Goal: Find specific page/section: Find specific page/section

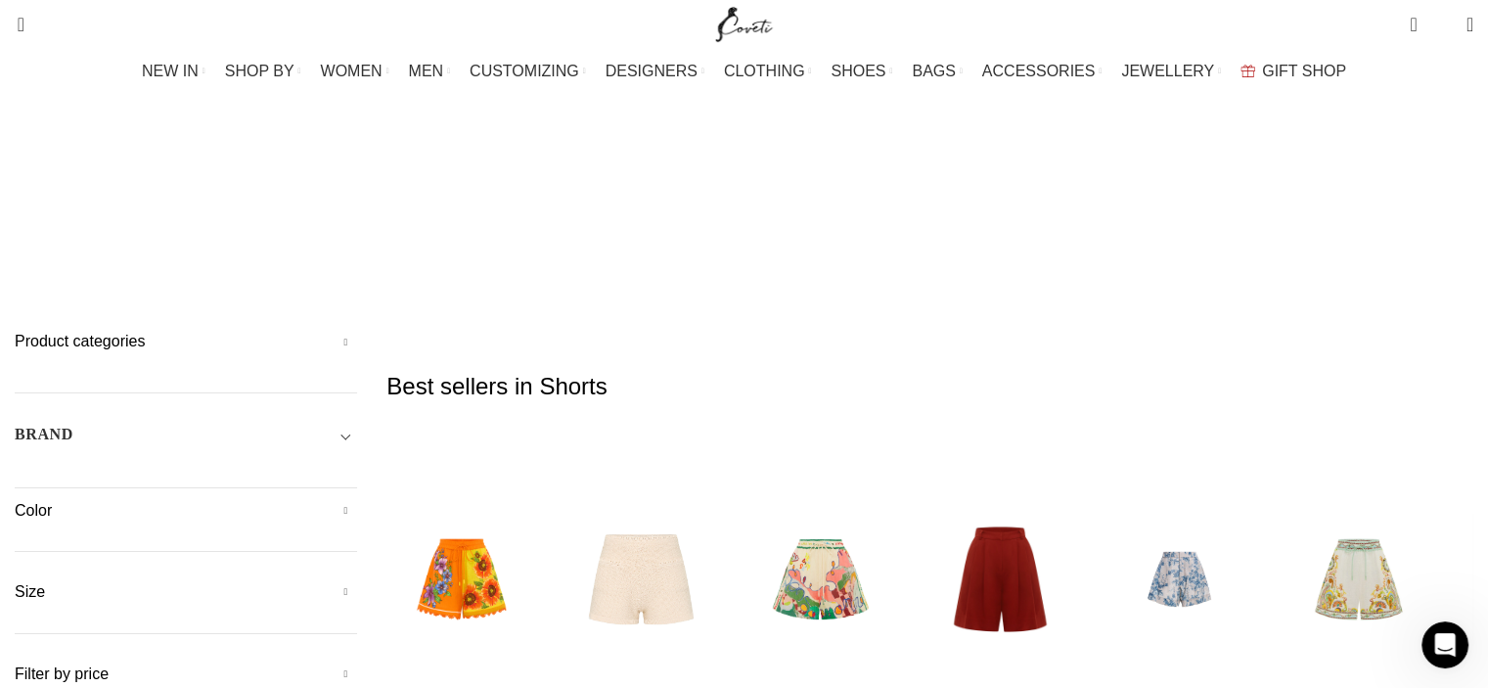
click at [294, 423] on div "BRAND" at bounding box center [186, 440] width 342 height 35
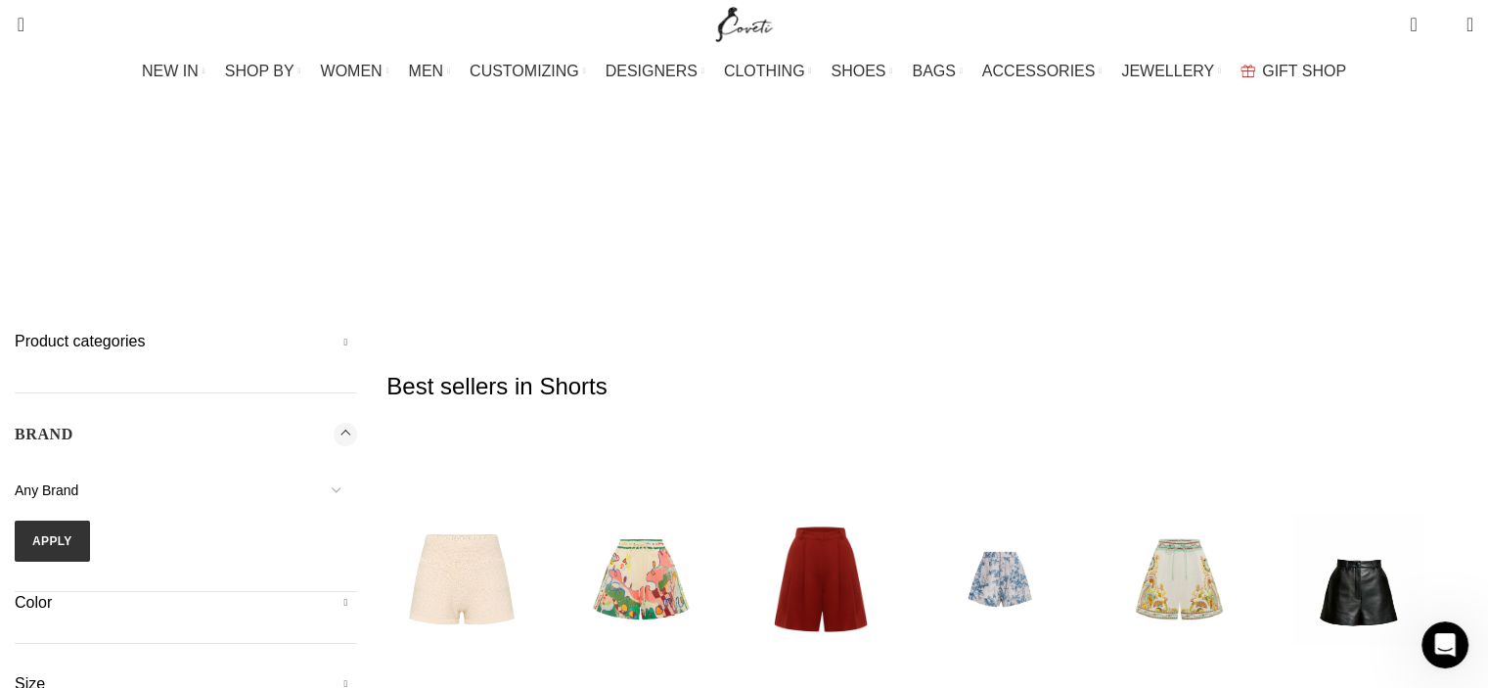
click at [278, 470] on span "Any Brand" at bounding box center [186, 490] width 342 height 41
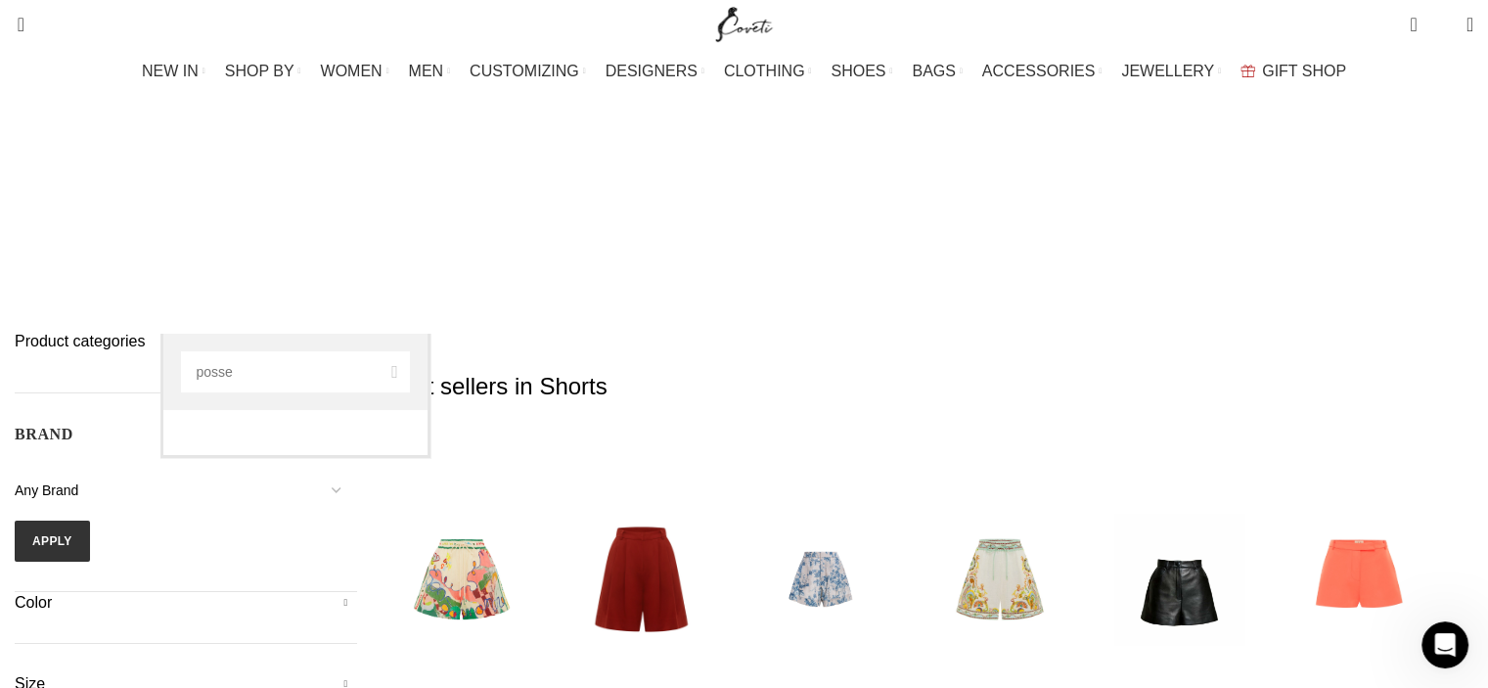
type input "posse"
select select "posse-the-label"
click at [290, 470] on span "Posse The label" at bounding box center [186, 490] width 342 height 41
click at [239, 367] on input "Search" at bounding box center [295, 371] width 229 height 41
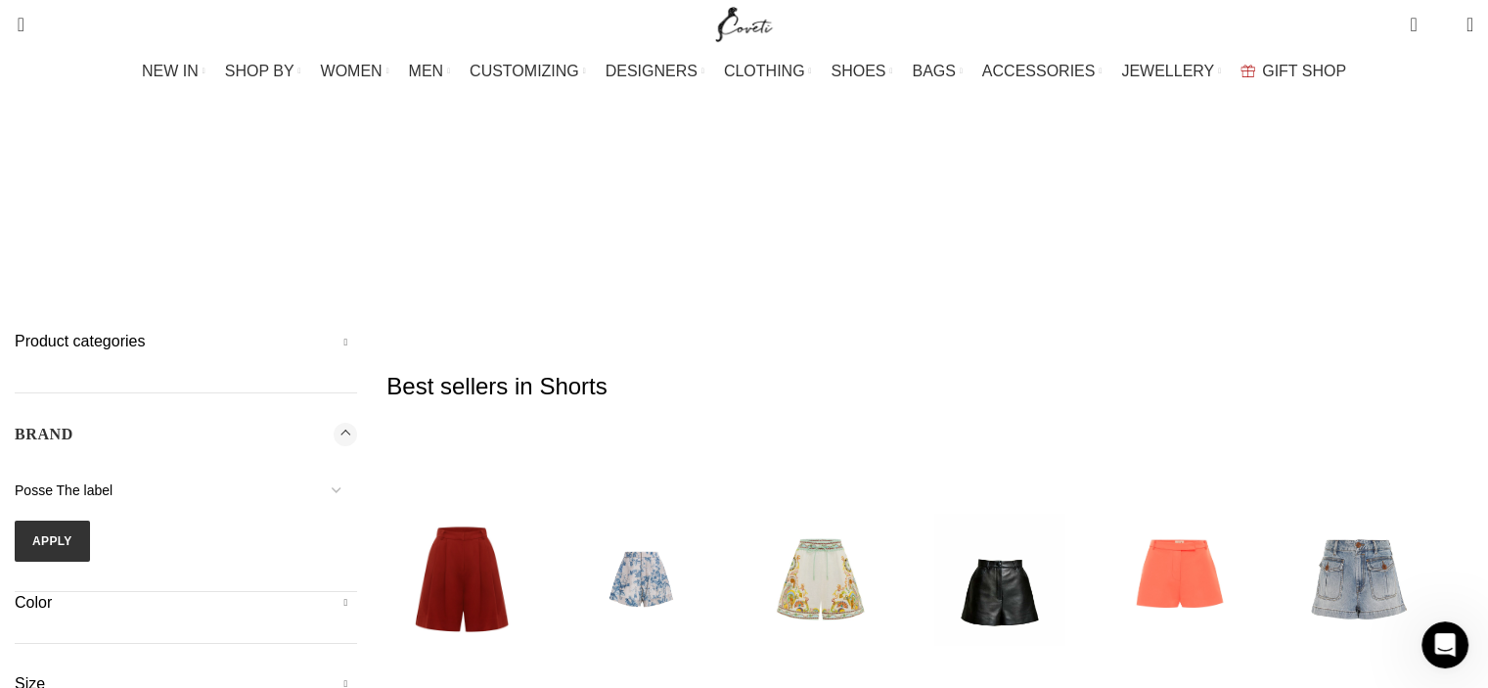
click at [196, 470] on form "16Arlington Adam Lippes Agua By Agua Bendita Aje Alejandra De Coss Alemais Ales…" at bounding box center [186, 516] width 342 height 92
click at [90, 520] on button "Apply" at bounding box center [52, 540] width 75 height 41
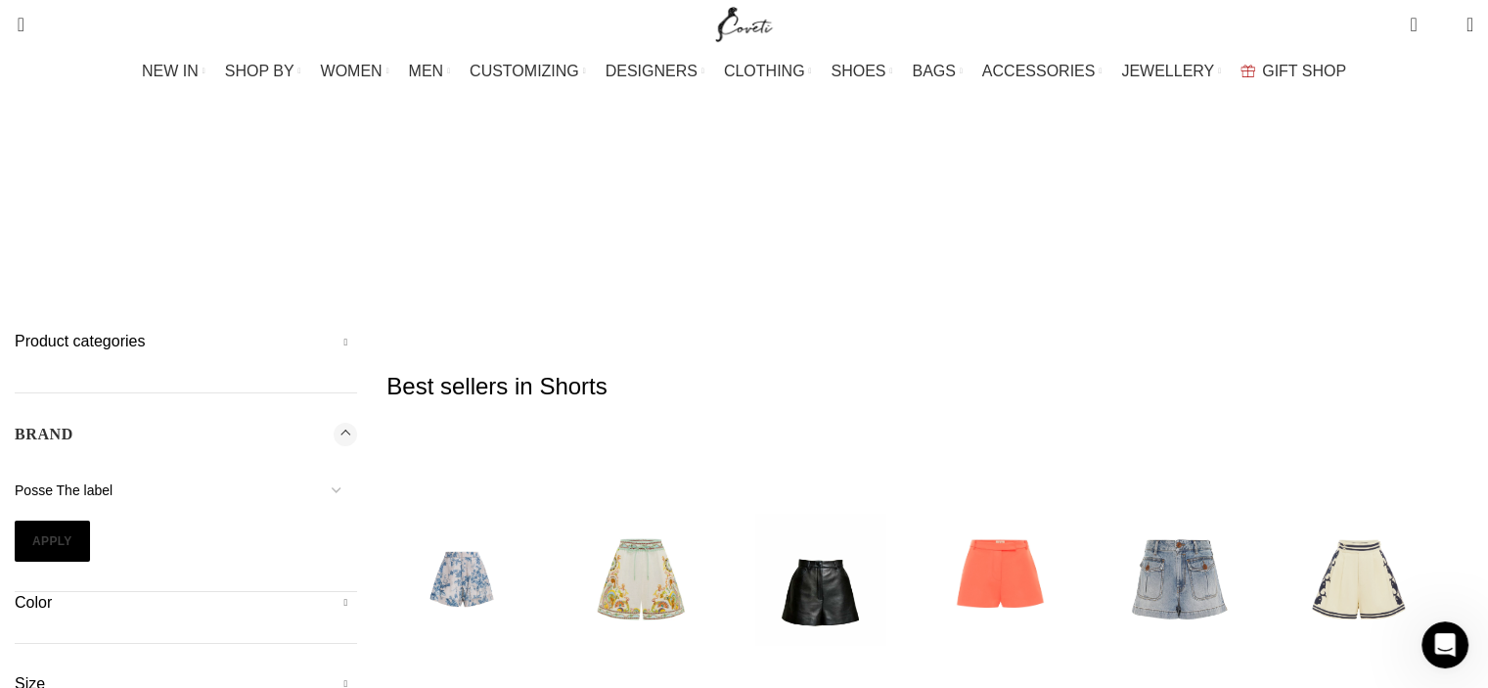
click at [90, 520] on button "Apply" at bounding box center [52, 540] width 75 height 41
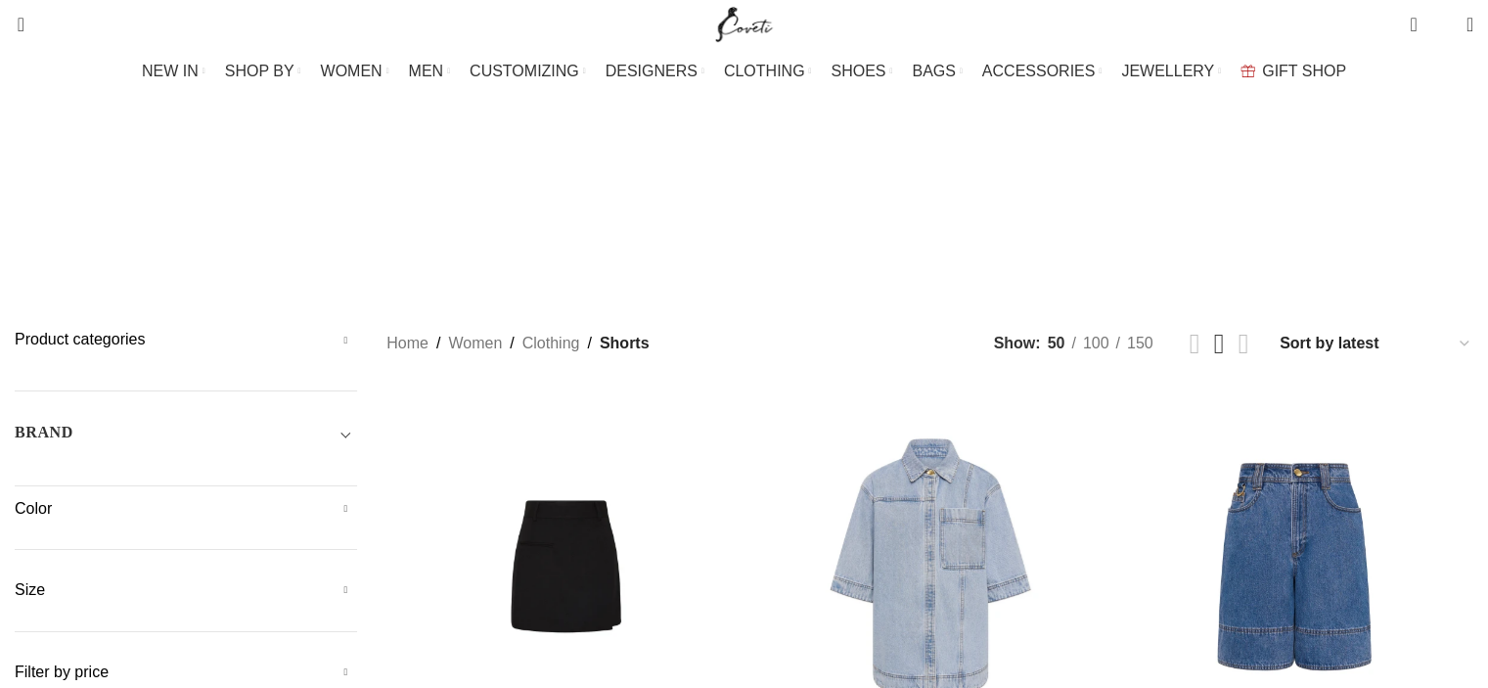
click at [223, 421] on div "BRAND" at bounding box center [186, 438] width 342 height 35
click at [78, 480] on span "Any Brand" at bounding box center [47, 488] width 64 height 16
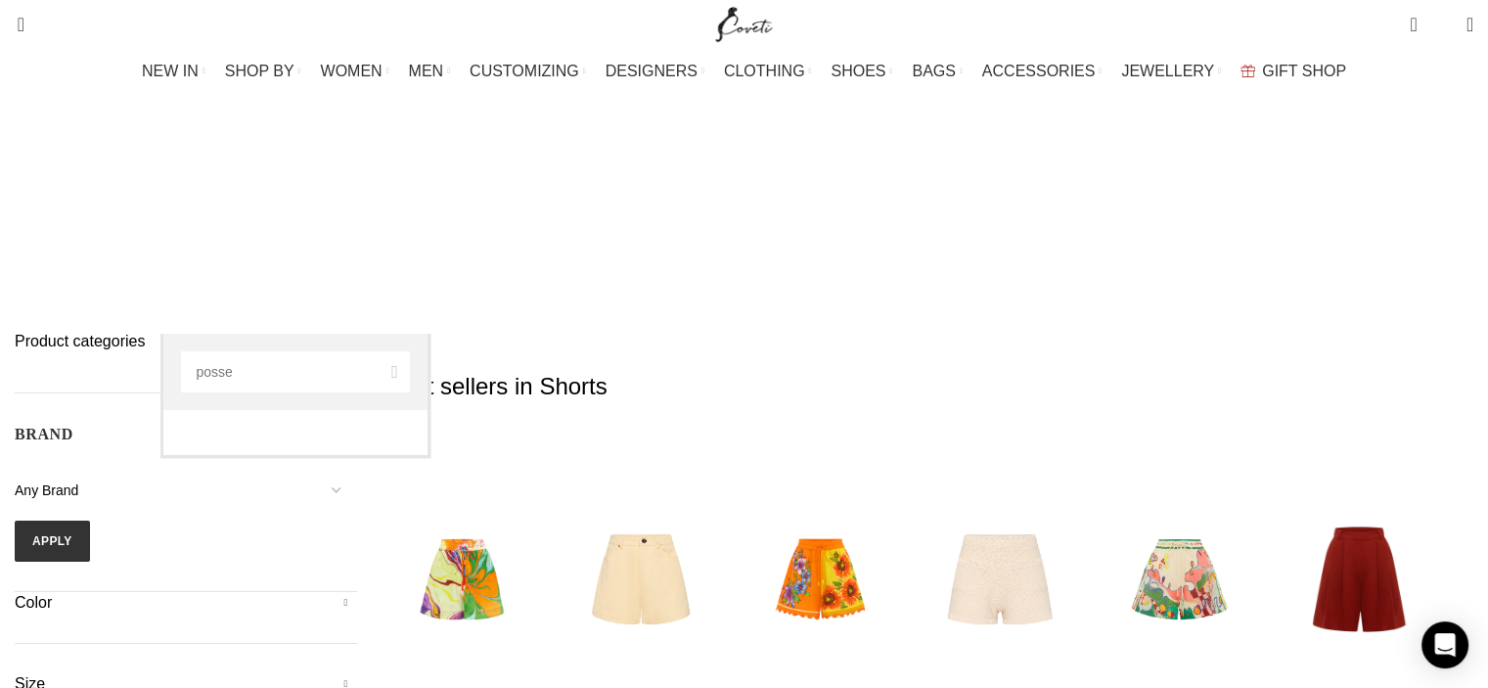
type input "posse"
select select "posse-the-label"
click at [90, 520] on button "Apply" at bounding box center [52, 540] width 75 height 41
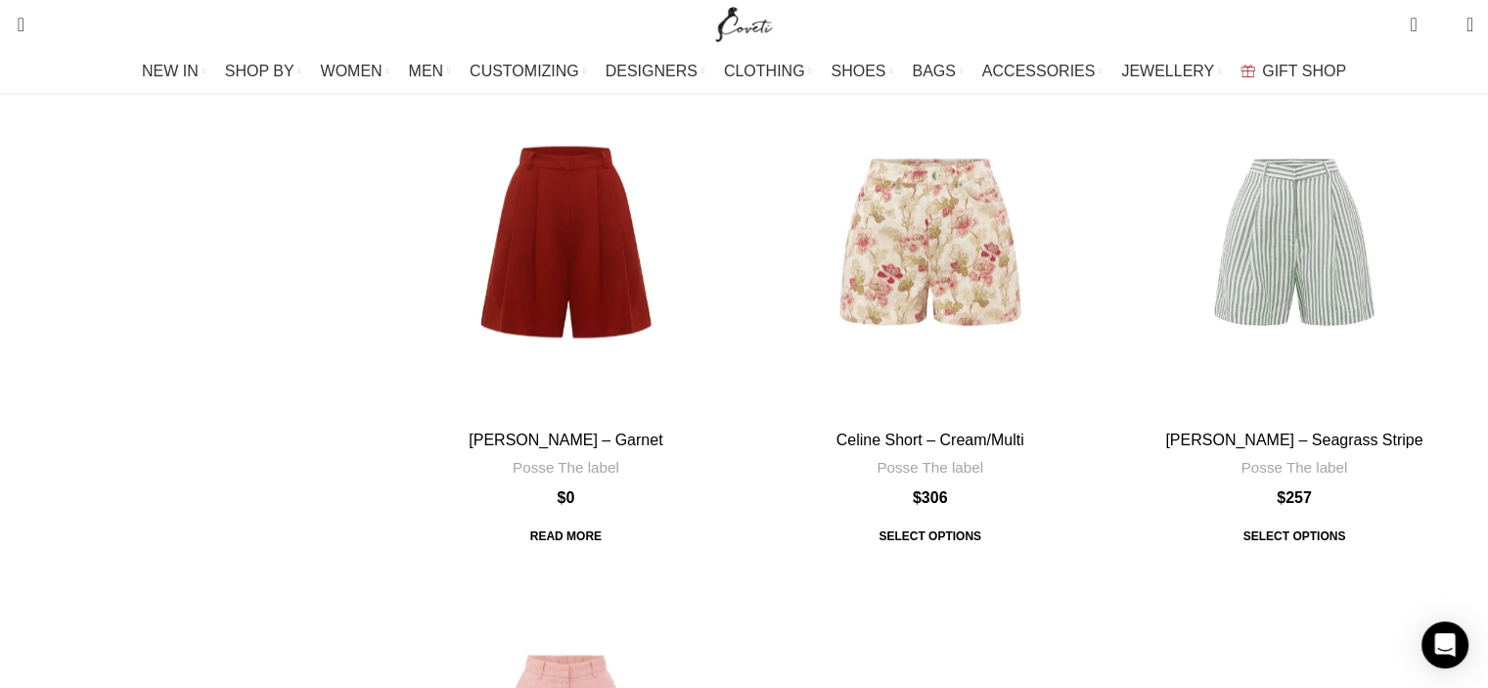
scroll to position [3097, 0]
